Goal: Book appointment/travel/reservation

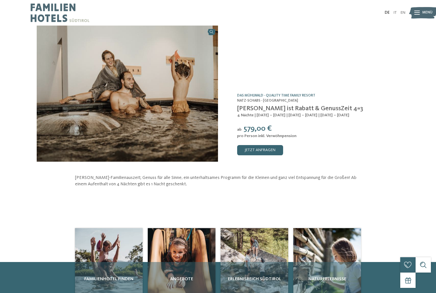
click at [48, 15] on img at bounding box center [60, 13] width 59 height 26
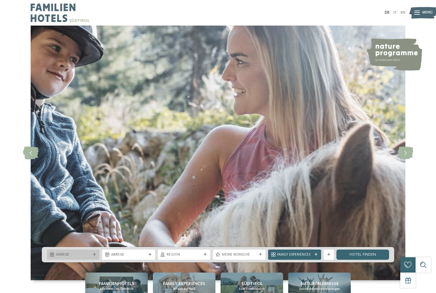
click at [57, 260] on div "Anreise" at bounding box center [73, 255] width 53 height 10
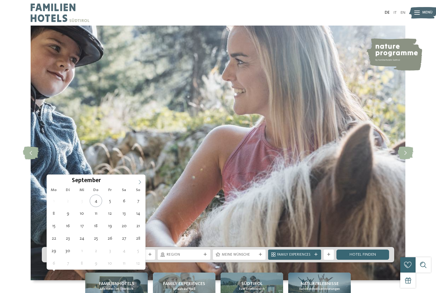
click at [141, 185] on span at bounding box center [140, 180] width 11 height 11
type div "11.10.2025"
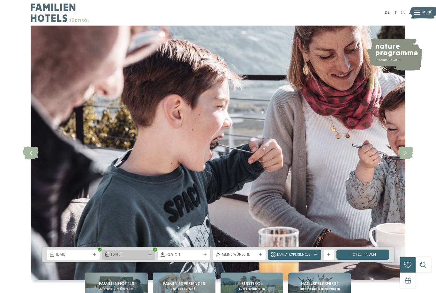
click at [129, 258] on span "11.10.2025" at bounding box center [128, 254] width 35 height 5
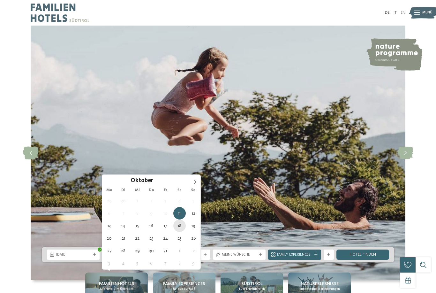
type div "18.10.2025"
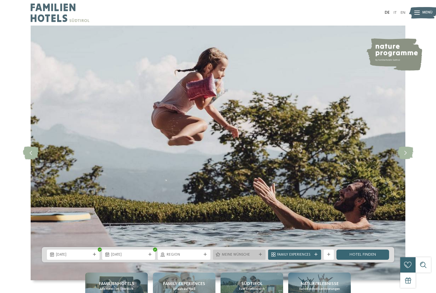
click at [223, 260] on div "Meine Wünsche" at bounding box center [239, 255] width 53 height 10
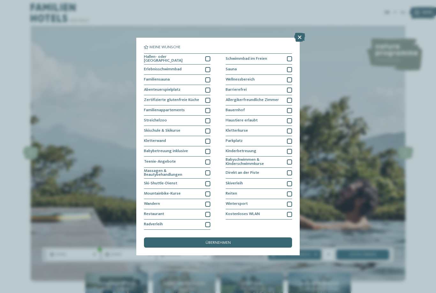
click at [223, 260] on div "Meine Wünsche" at bounding box center [239, 255] width 53 height 10
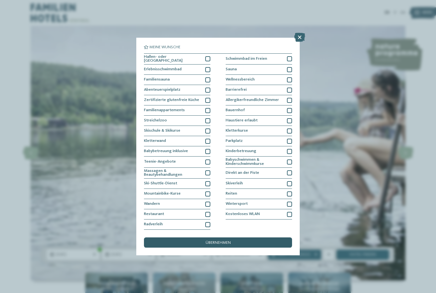
click at [215, 241] on span "übernehmen" at bounding box center [218, 243] width 25 height 4
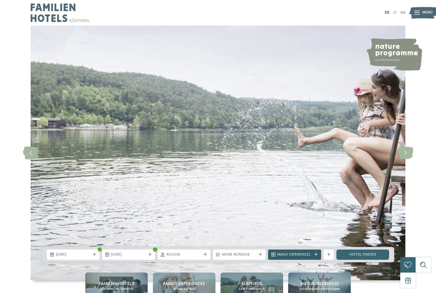
click at [279, 258] on span "Family Experiences" at bounding box center [294, 254] width 35 height 5
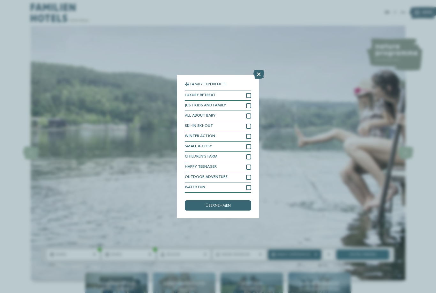
click at [279, 258] on span "Family Experiences" at bounding box center [294, 254] width 35 height 5
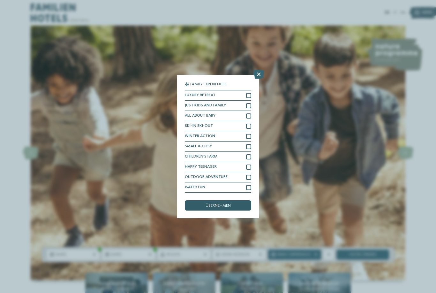
click at [206, 204] on span "übernehmen" at bounding box center [218, 206] width 25 height 4
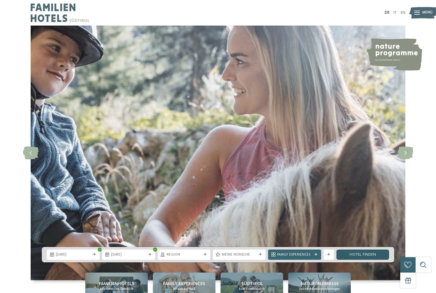
click at [345, 260] on link "Hotel finden" at bounding box center [363, 255] width 53 height 10
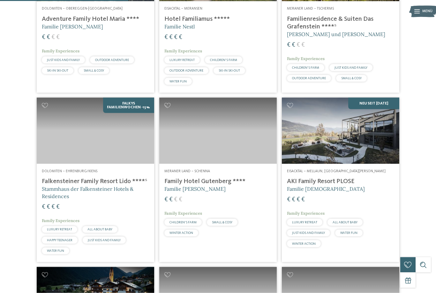
scroll to position [416, 0]
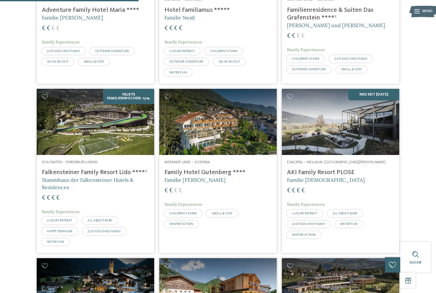
click at [178, 171] on h4 "Family Hotel Gutenberg ****" at bounding box center [218, 173] width 107 height 8
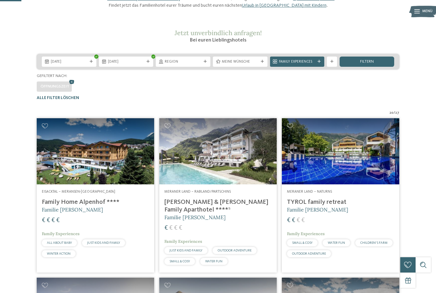
scroll to position [65, 0]
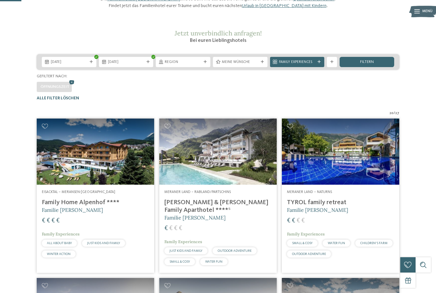
click at [313, 207] on div "Meraner Land – Naturns TYROL family retreat Familie Brunner € € € € Family Expe…" at bounding box center [341, 225] width 118 height 81
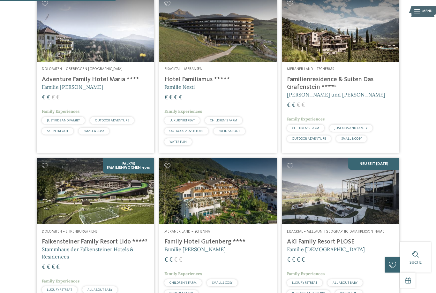
scroll to position [347, 0]
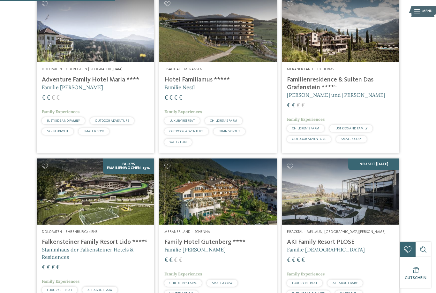
click at [49, 81] on h4 "Adventure Family Hotel Maria ****" at bounding box center [95, 80] width 107 height 8
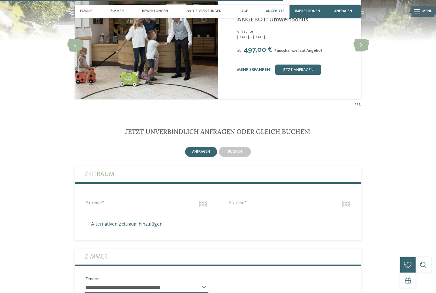
scroll to position [1127, 0]
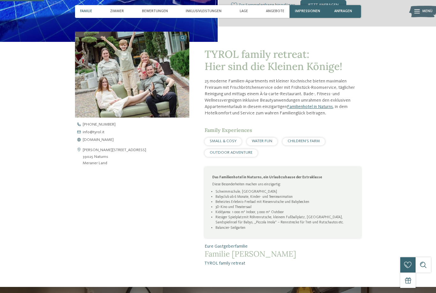
scroll to position [205, 0]
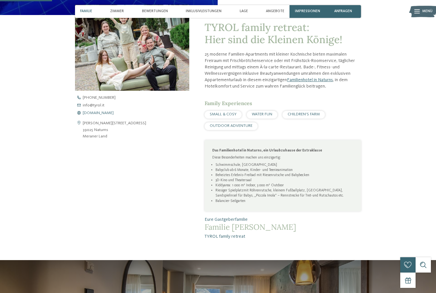
click at [88, 115] on span "[DOMAIN_NAME]" at bounding box center [98, 113] width 31 height 4
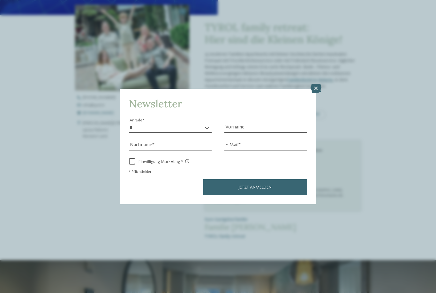
scroll to position [215, 0]
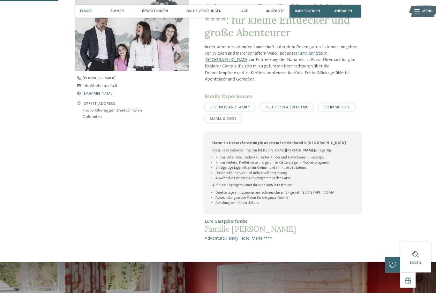
scroll to position [225, 0]
click at [96, 96] on span "[DOMAIN_NAME]" at bounding box center [98, 93] width 31 height 4
